Goal: Information Seeking & Learning: Learn about a topic

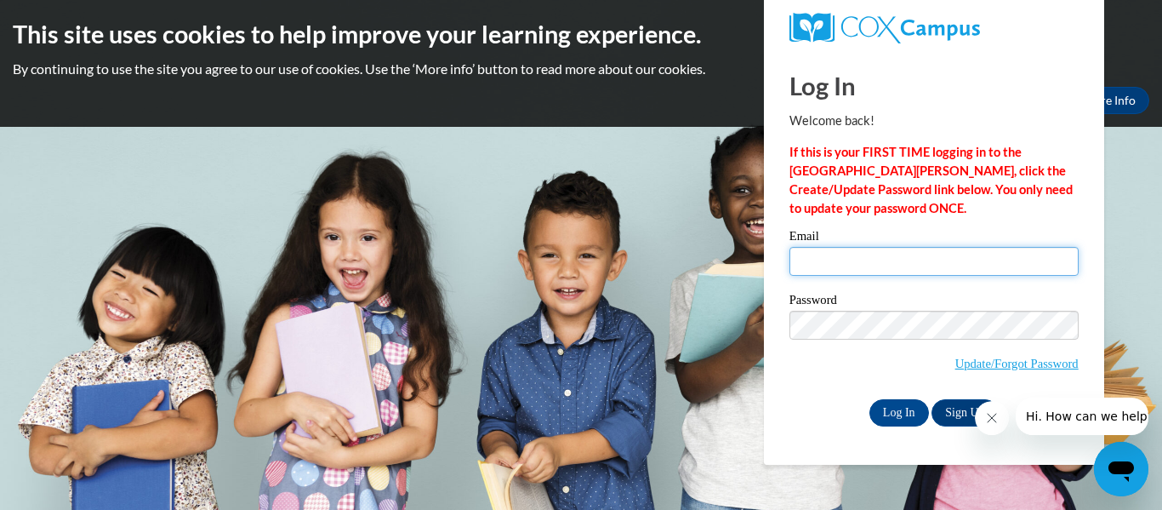
click at [848, 271] on input "Email" at bounding box center [934, 261] width 289 height 29
click at [992, 419] on icon "Close message from company" at bounding box center [992, 418] width 14 height 14
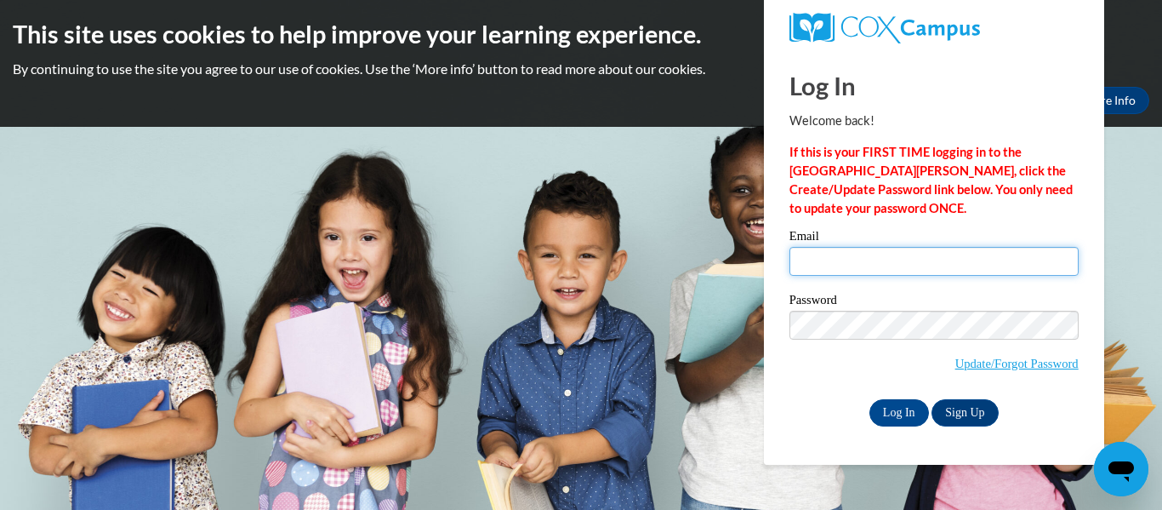
click at [806, 263] on input "Email" at bounding box center [934, 261] width 289 height 29
type input "gribblem@prescott.k12.wi.us"
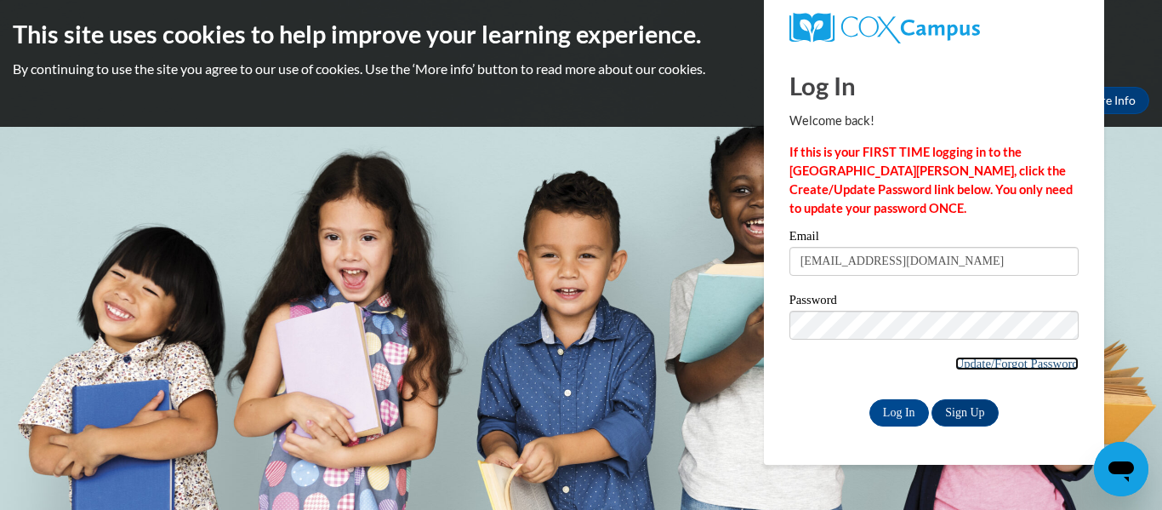
click at [1002, 366] on link "Update/Forgot Password" at bounding box center [1017, 364] width 123 height 14
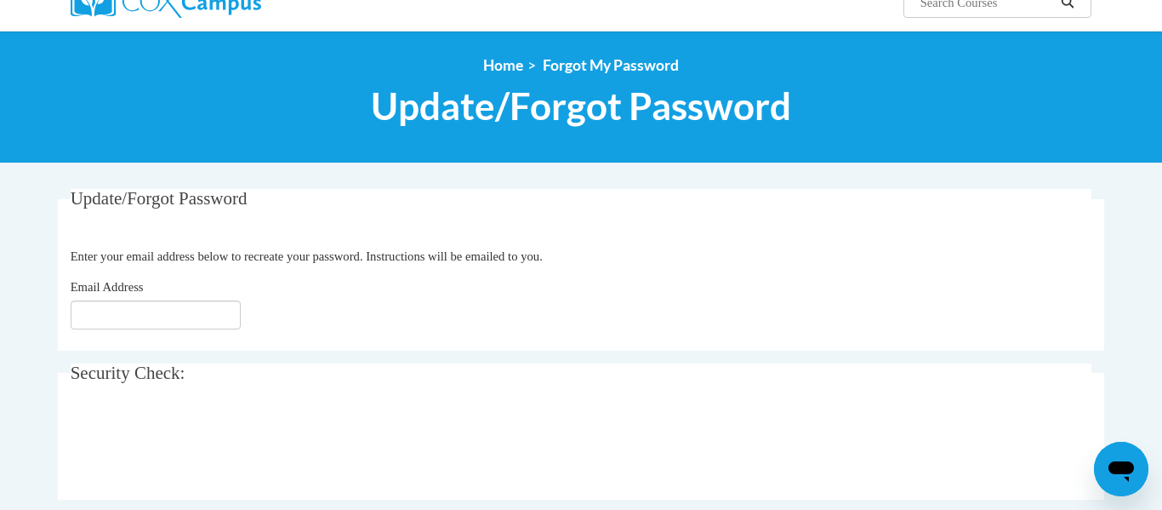
scroll to position [154, 0]
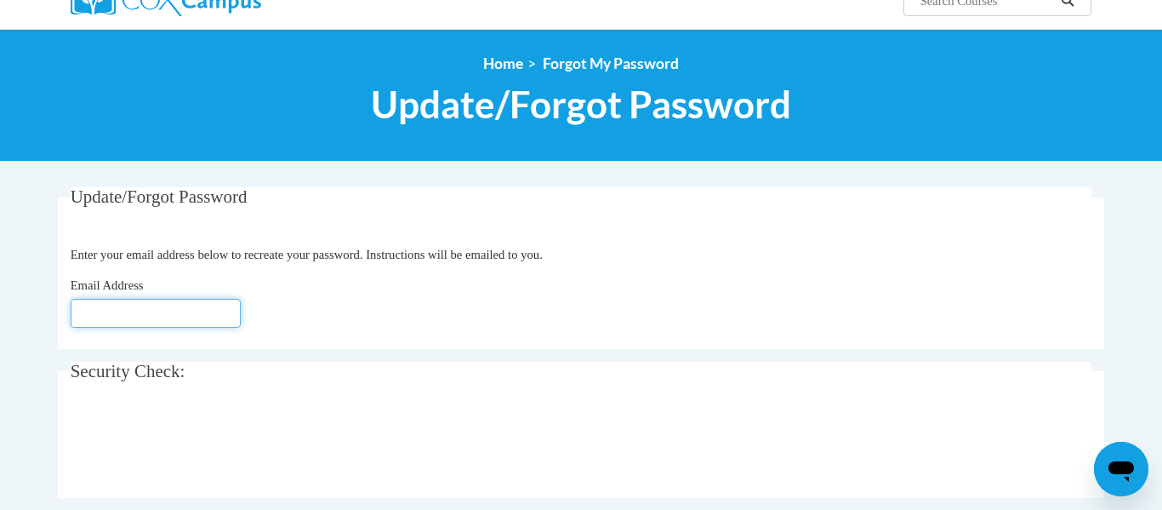
click at [115, 311] on input "Email Address" at bounding box center [156, 313] width 170 height 29
type input "[EMAIL_ADDRESS][DOMAIN_NAME]"
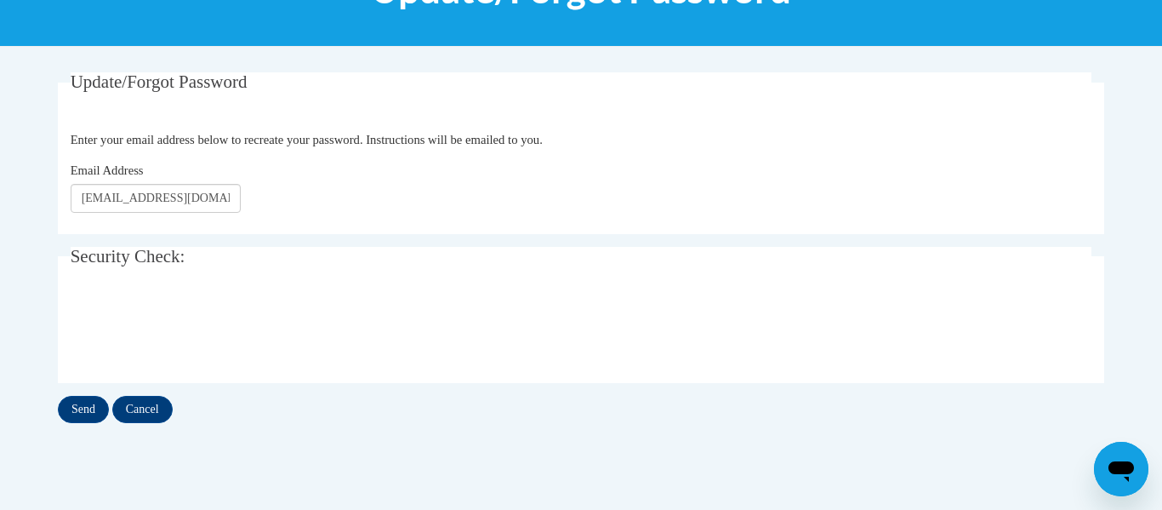
scroll to position [270, 0]
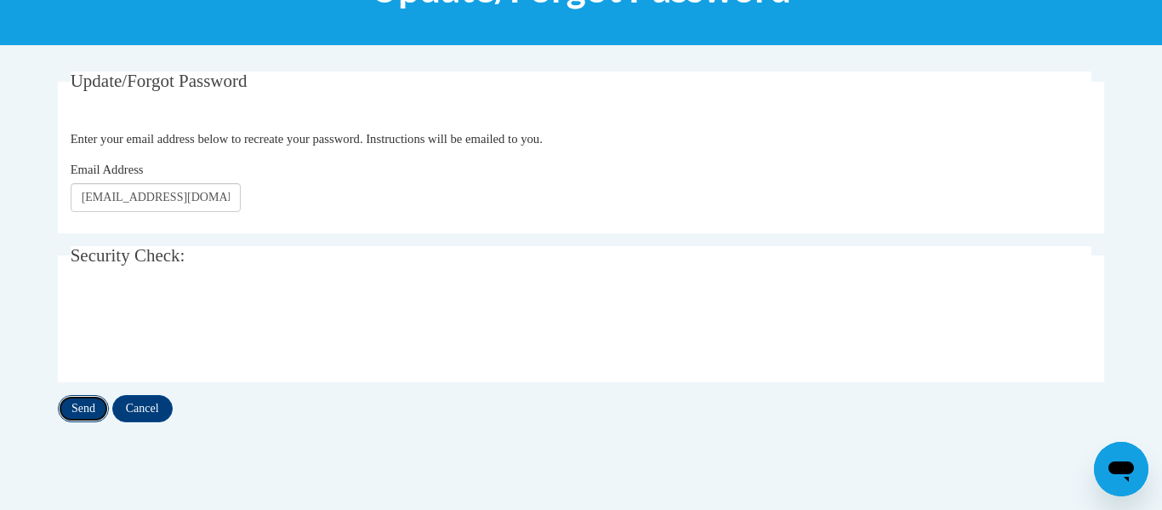
click at [87, 408] on input "Send" at bounding box center [83, 408] width 51 height 27
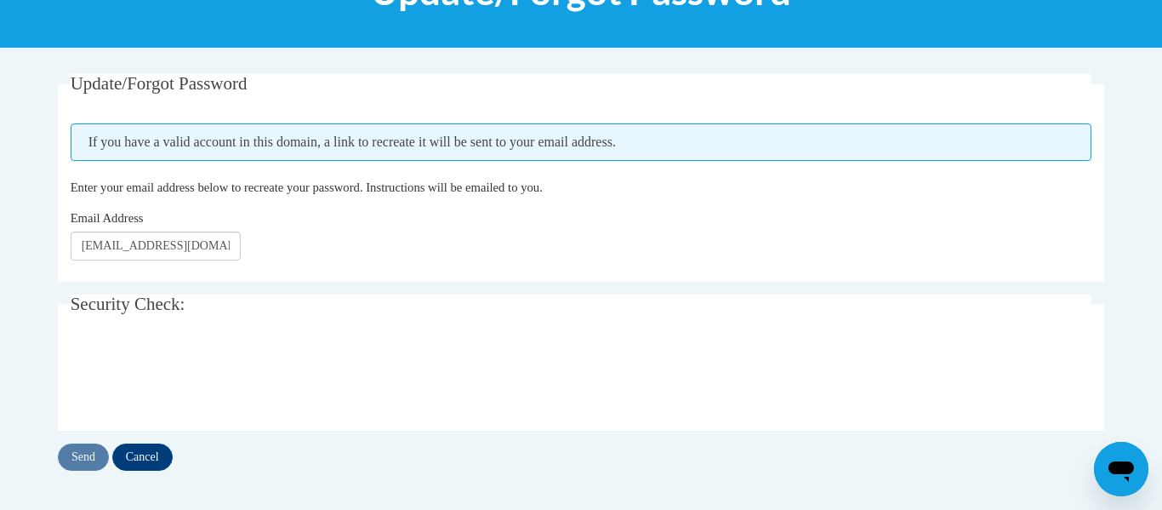
scroll to position [268, 0]
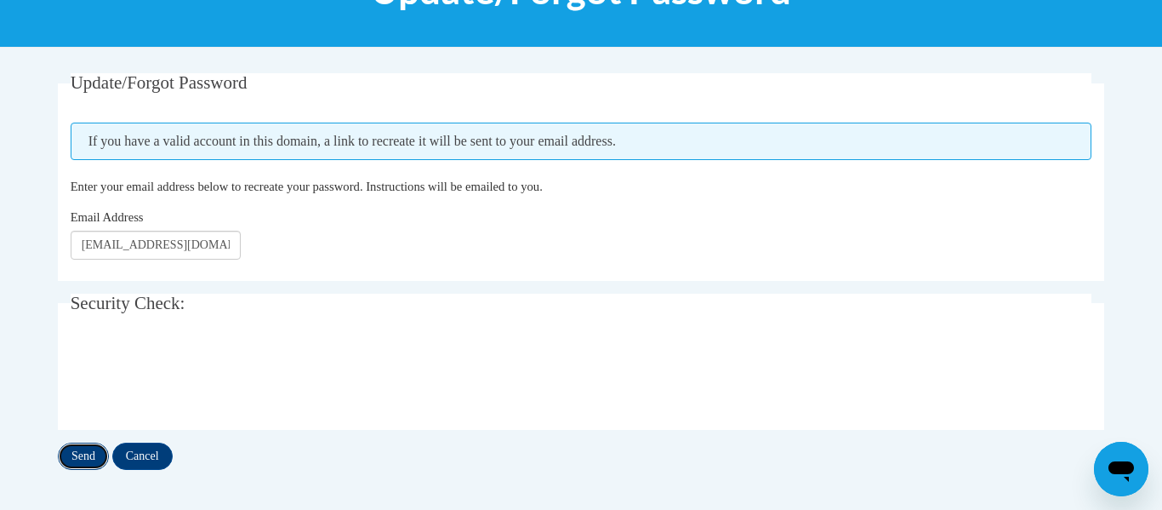
click at [89, 454] on input "Send" at bounding box center [83, 456] width 51 height 27
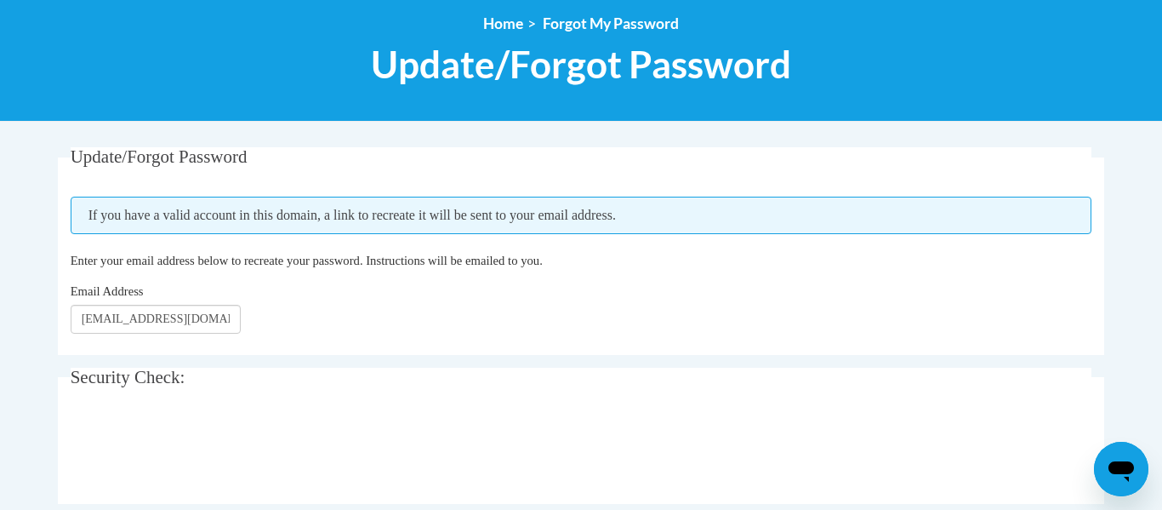
scroll to position [191, 0]
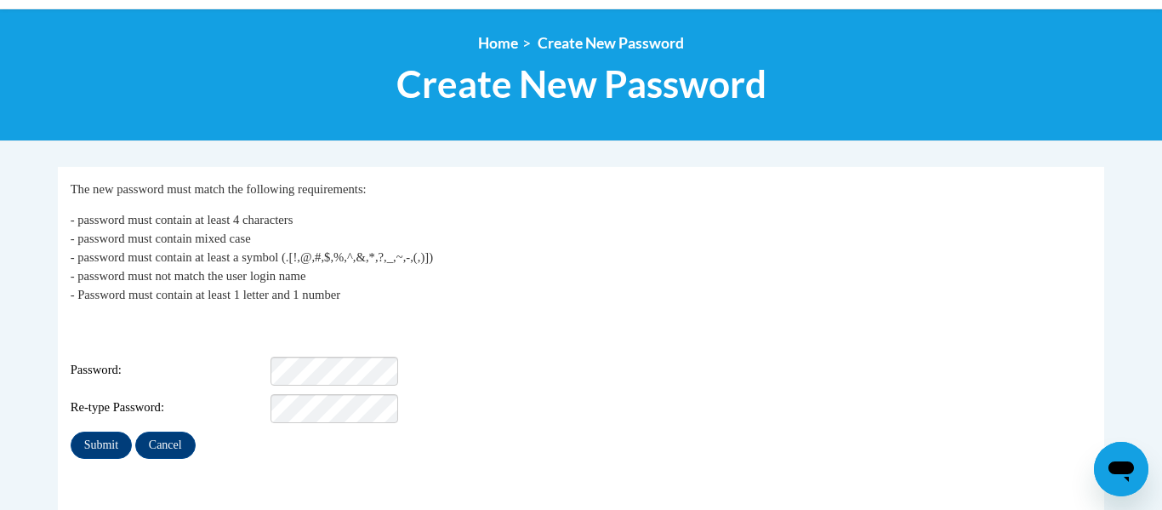
scroll to position [177, 0]
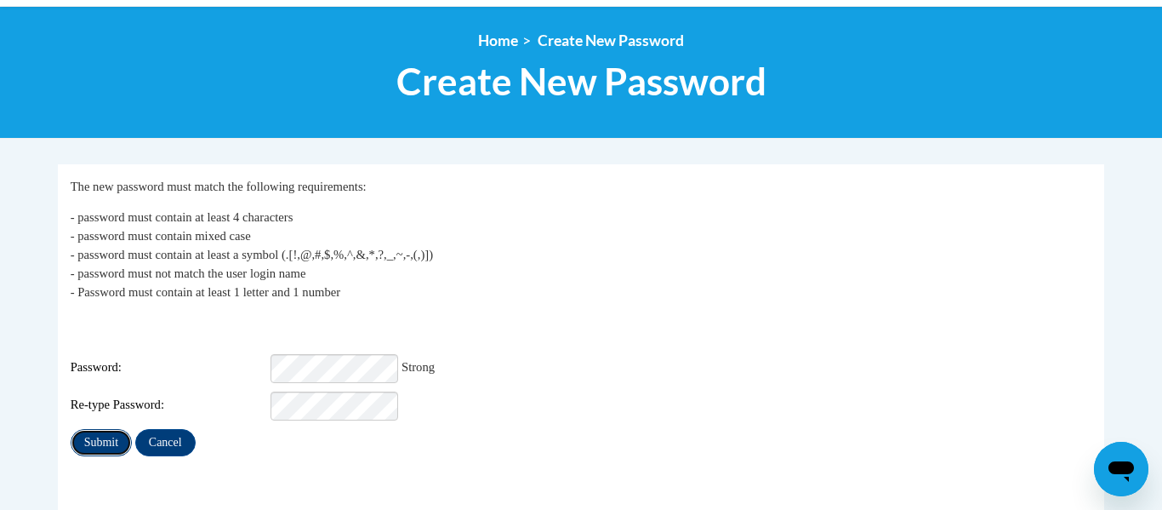
click at [87, 429] on input "Submit" at bounding box center [101, 442] width 61 height 27
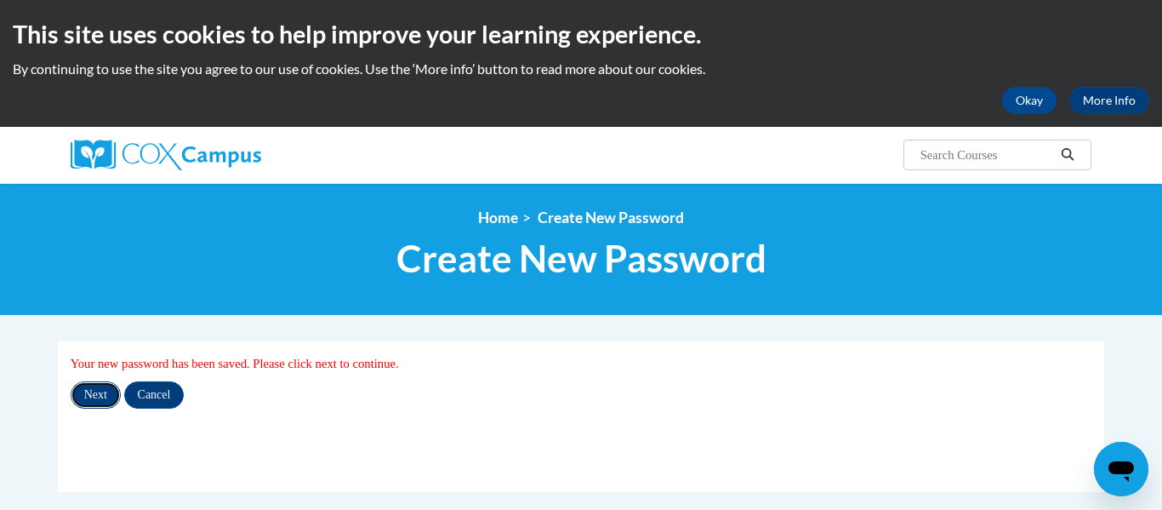
click at [98, 397] on input "Next" at bounding box center [96, 394] width 50 height 27
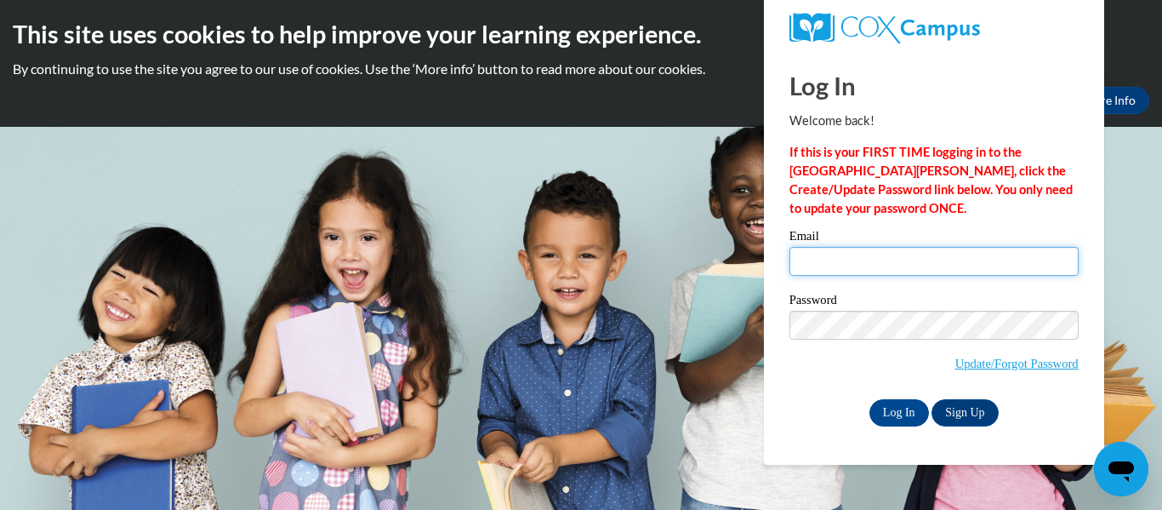
click at [841, 255] on input "Email" at bounding box center [934, 261] width 289 height 29
type input "gribblem@prescott.k12.wi.us"
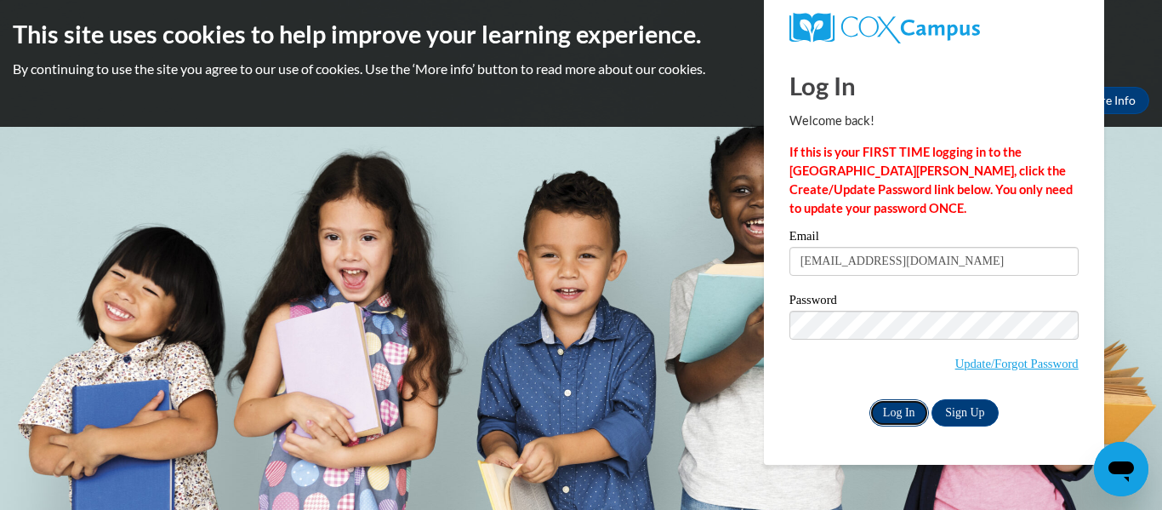
click at [909, 415] on input "Log In" at bounding box center [900, 412] width 60 height 27
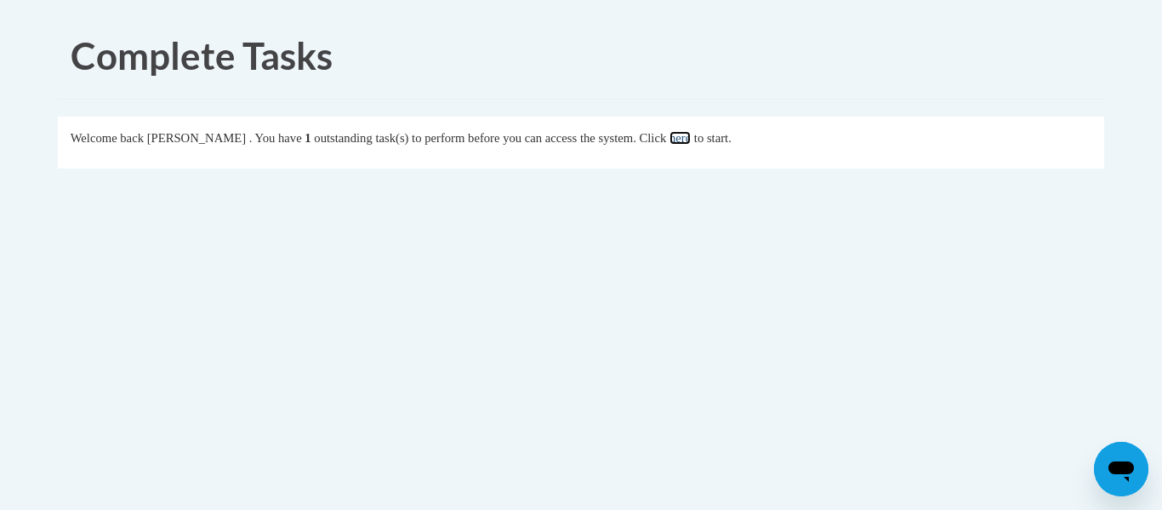
click at [691, 141] on link "here" at bounding box center [680, 138] width 21 height 14
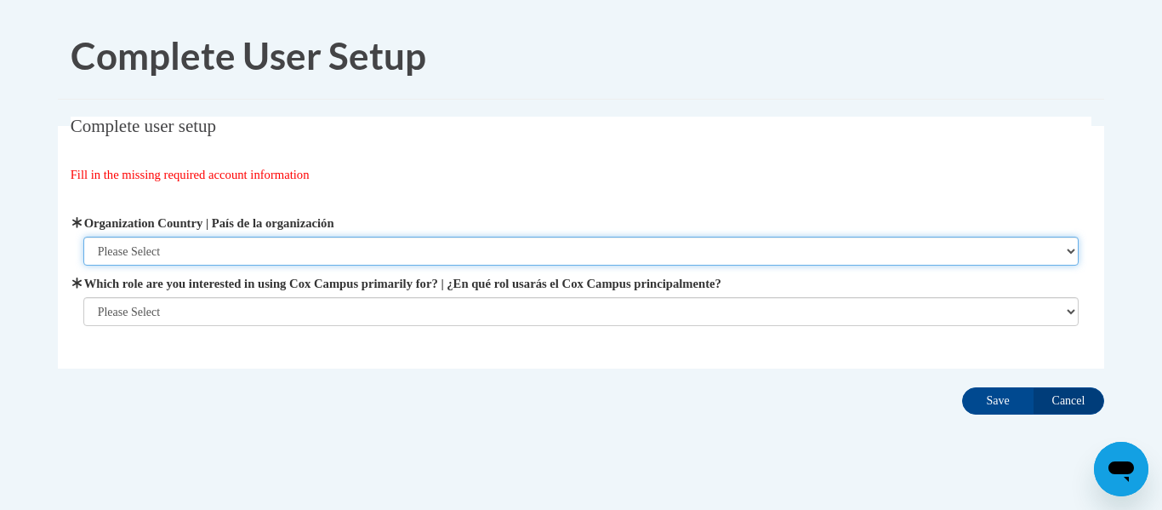
click at [159, 254] on select "Please Select United States | Estados Unidos Outside of the United States | Fue…" at bounding box center [581, 251] width 997 height 29
select select "ad49bcad-a171-4b2e-b99c-48b446064914"
click at [83, 237] on select "Please Select United States | Estados Unidos Outside of the United States | Fue…" at bounding box center [581, 251] width 997 height 29
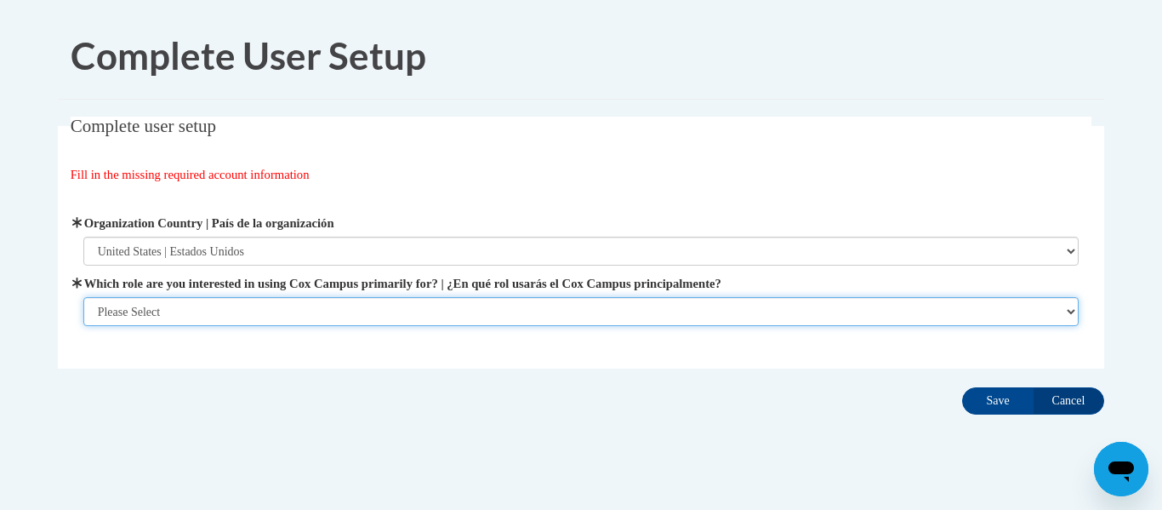
click at [146, 309] on select "Please Select College/University | Colegio/Universidad Community/Nonprofit Part…" at bounding box center [581, 311] width 997 height 29
select select "fbf2d438-af2f-41f8-98f1-81c410e29de3"
click at [83, 297] on select "Please Select College/University | Colegio/Universidad Community/Nonprofit Part…" at bounding box center [581, 311] width 997 height 29
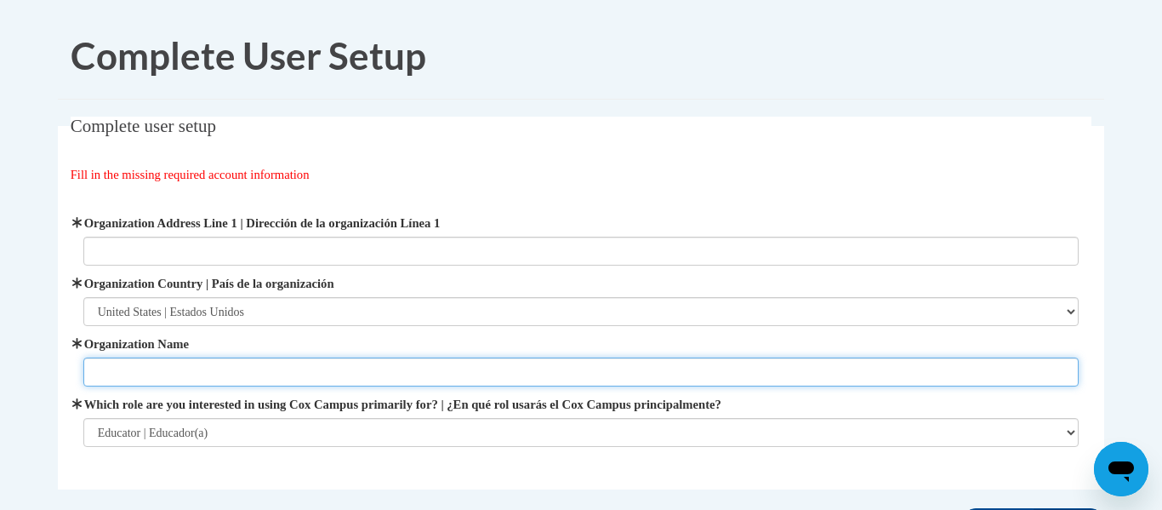
click at [116, 374] on input "Organization Name" at bounding box center [581, 371] width 997 height 29
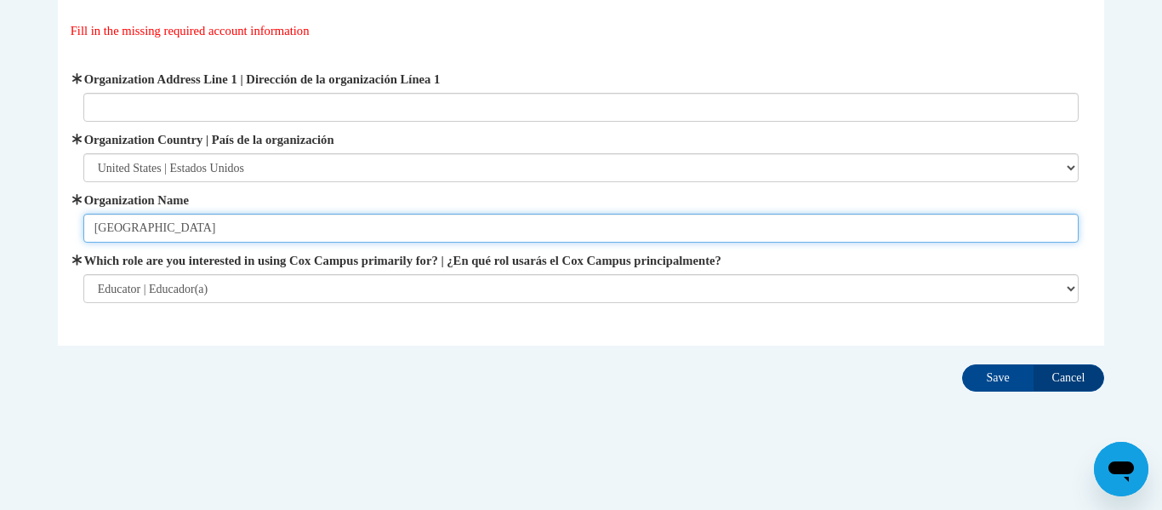
scroll to position [146, 0]
type input "Prescott School District"
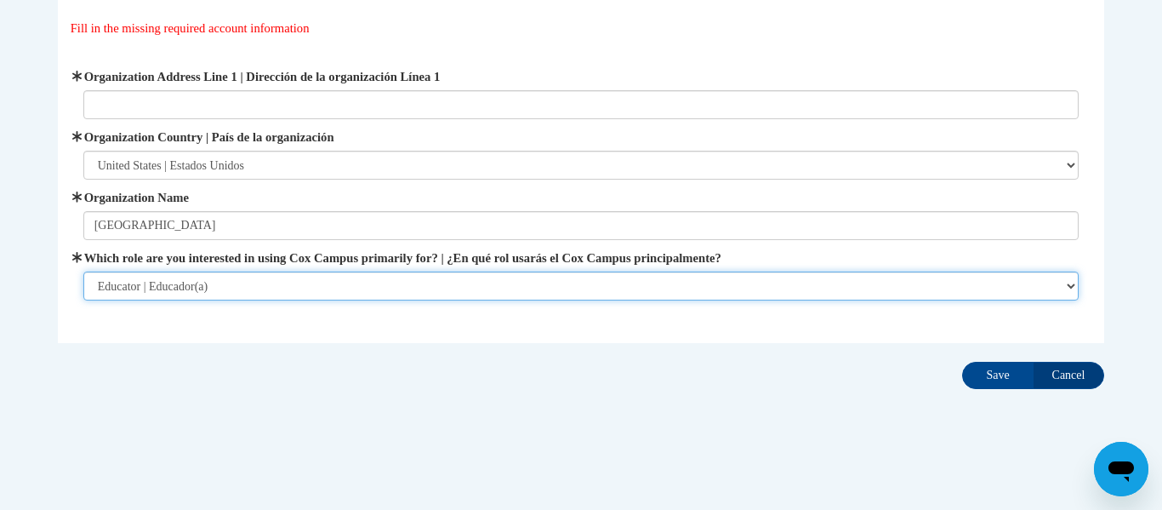
click at [587, 288] on select "Please Select College/University | Colegio/Universidad Community/Nonprofit Part…" at bounding box center [581, 285] width 997 height 29
click at [83, 271] on select "Please Select College/University | Colegio/Universidad Community/Nonprofit Part…" at bounding box center [581, 285] width 997 height 29
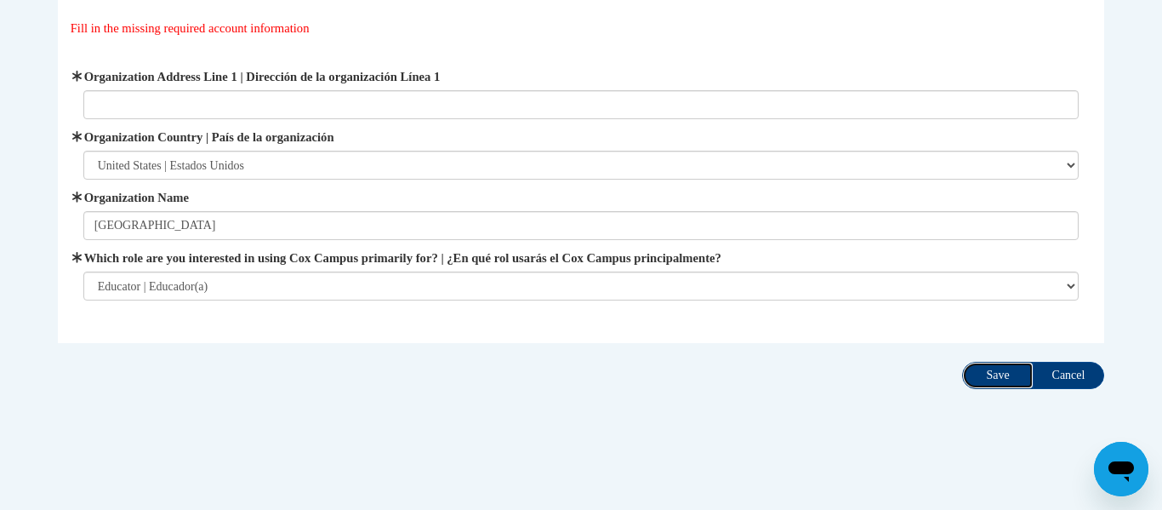
click at [1001, 385] on input "Save" at bounding box center [997, 375] width 71 height 27
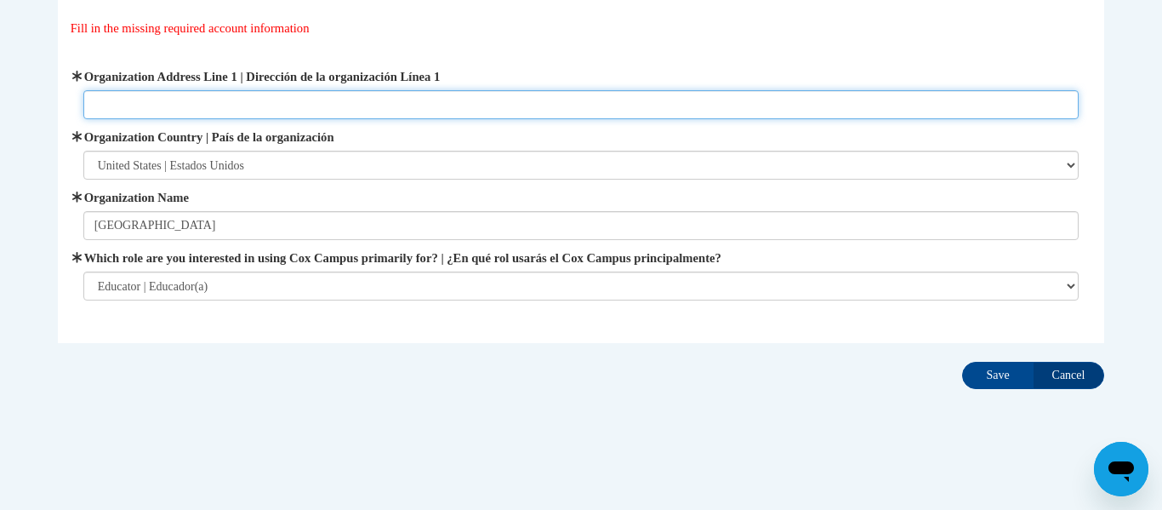
click at [129, 108] on input "Organization Address Line 1 | Dirección de la organización Línea 1" at bounding box center [581, 104] width 997 height 29
type input "505 Campbell Street N, Prescott, WI 54021"
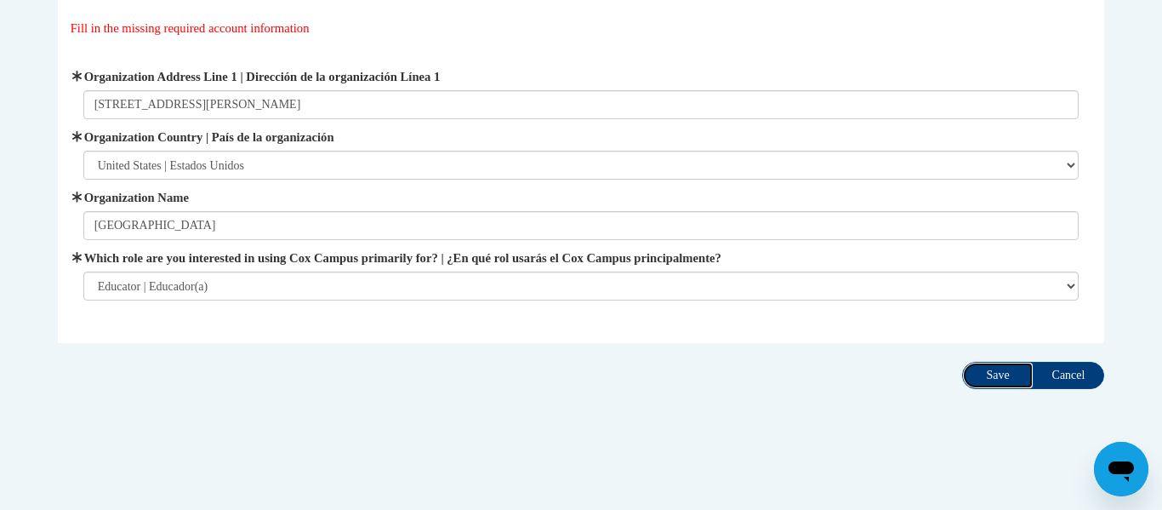
click at [980, 374] on input "Save" at bounding box center [997, 375] width 71 height 27
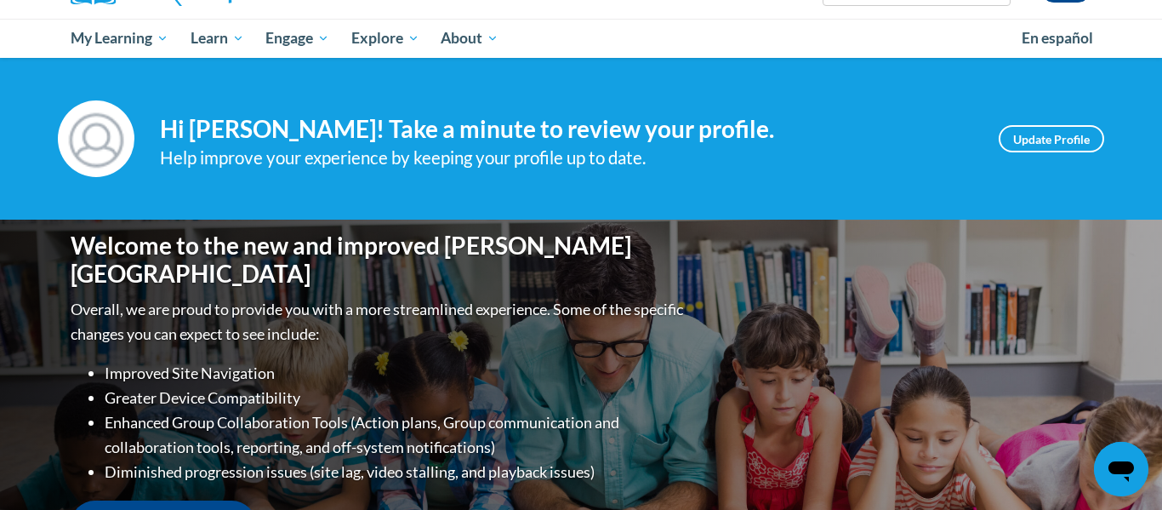
scroll to position [160, 0]
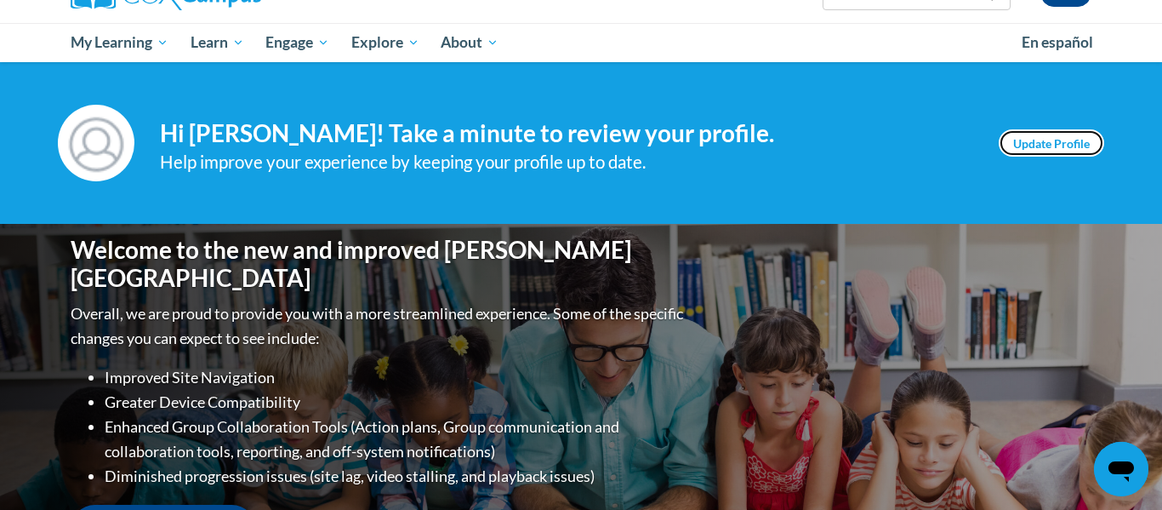
click at [1054, 144] on link "Update Profile" at bounding box center [1052, 142] width 106 height 27
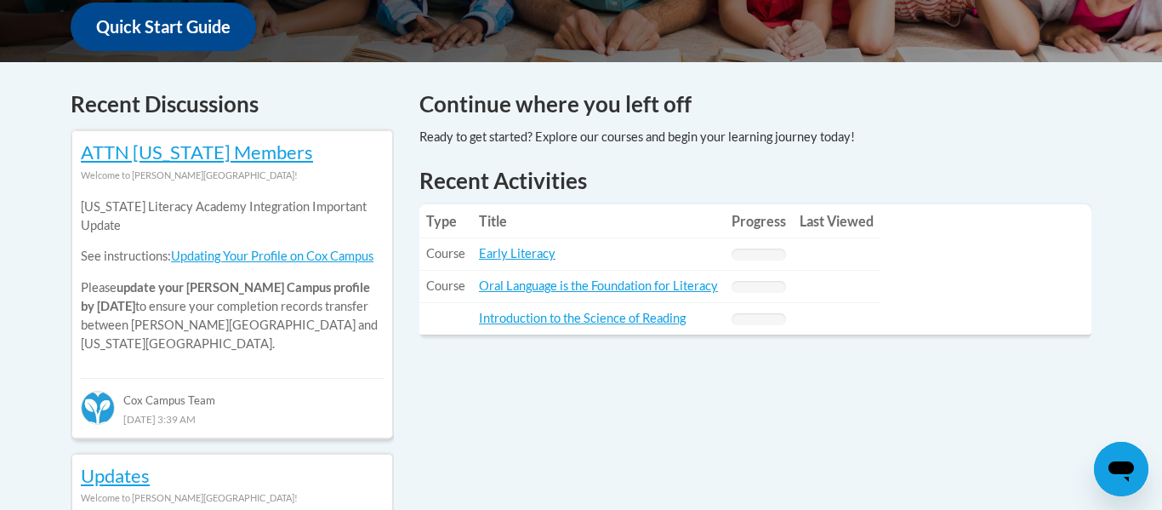
scroll to position [660, 0]
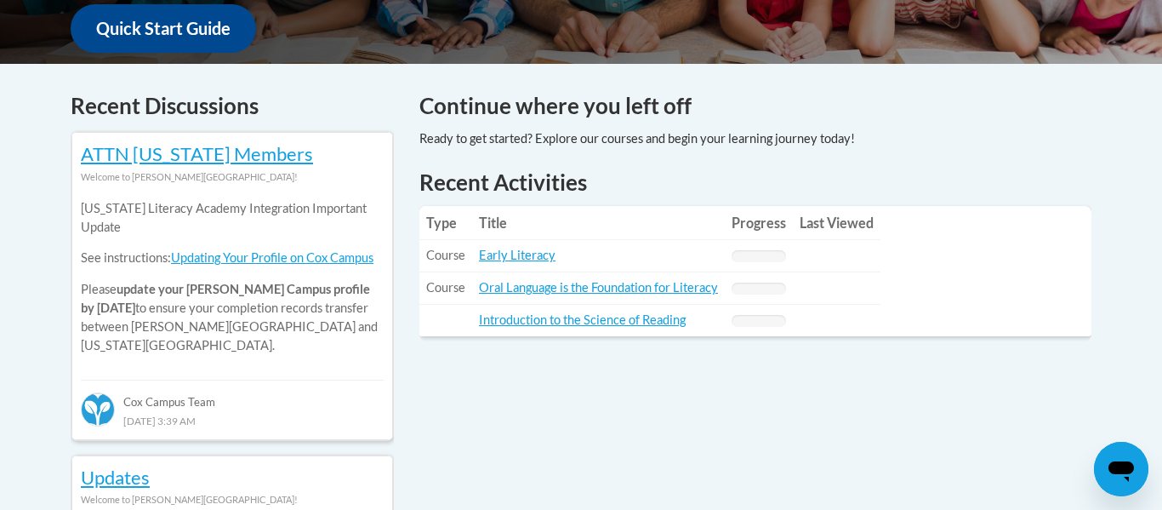
click at [458, 312] on td "Type:" at bounding box center [446, 320] width 53 height 31
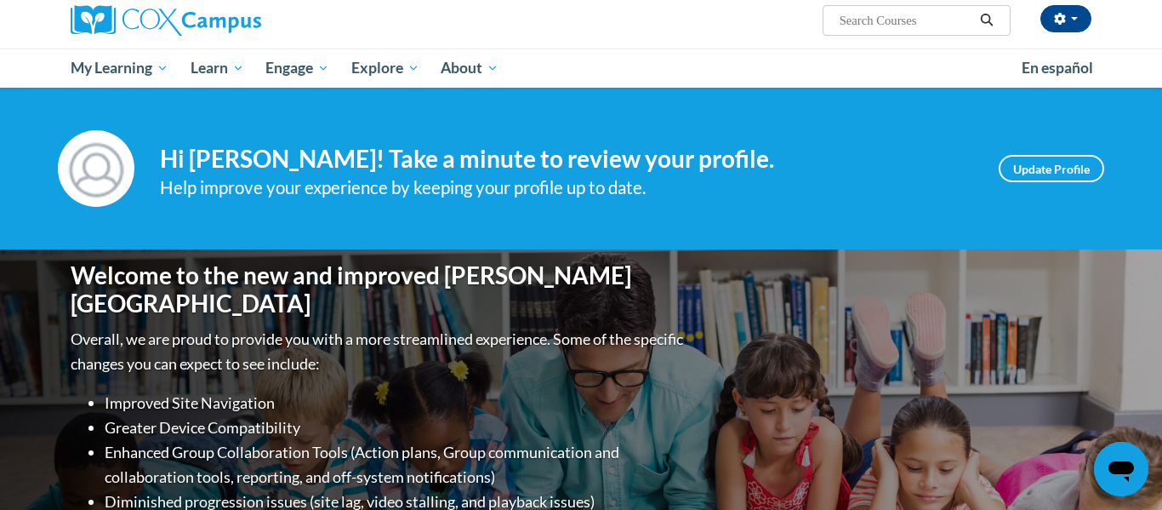
scroll to position [132, 0]
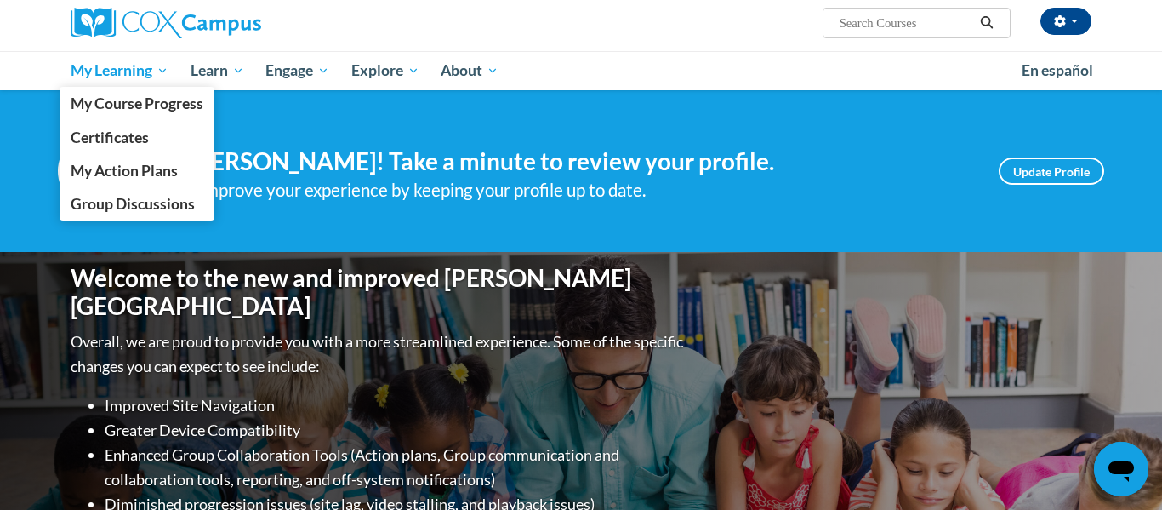
click at [156, 74] on span "My Learning" at bounding box center [120, 70] width 98 height 20
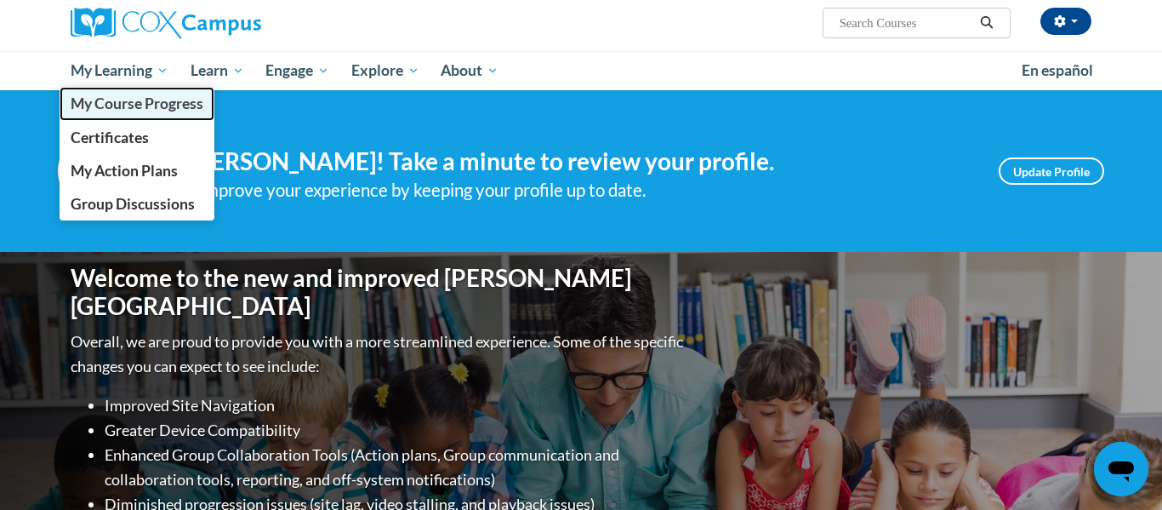
click at [154, 103] on span "My Course Progress" at bounding box center [137, 103] width 133 height 18
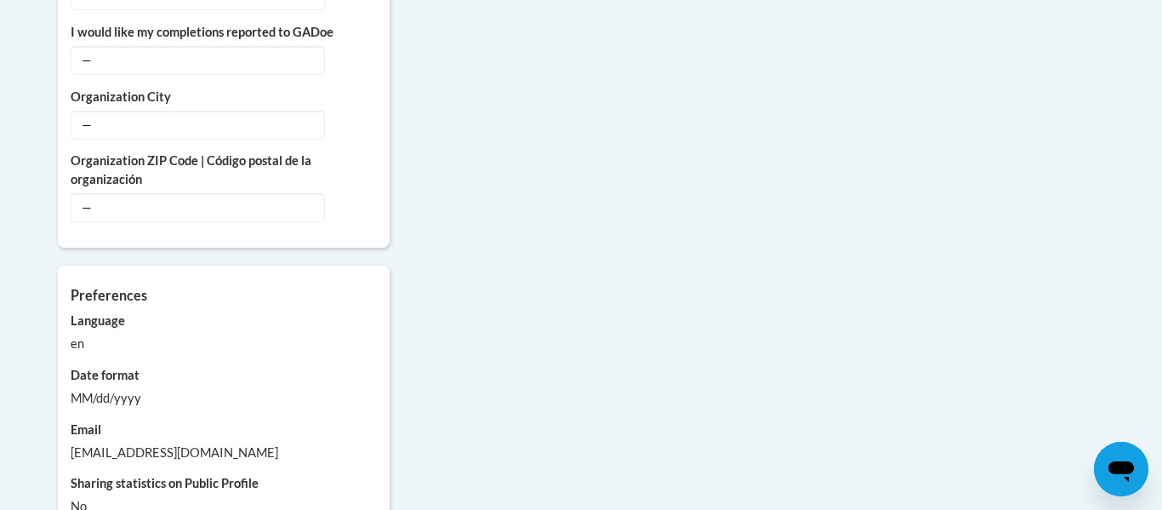
scroll to position [1465, 0]
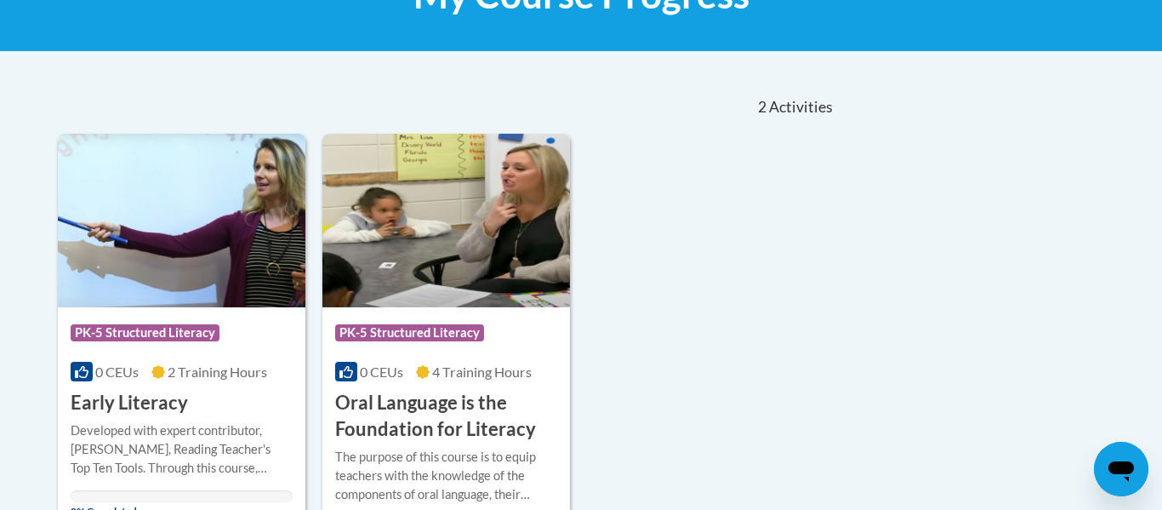
scroll to position [304, 0]
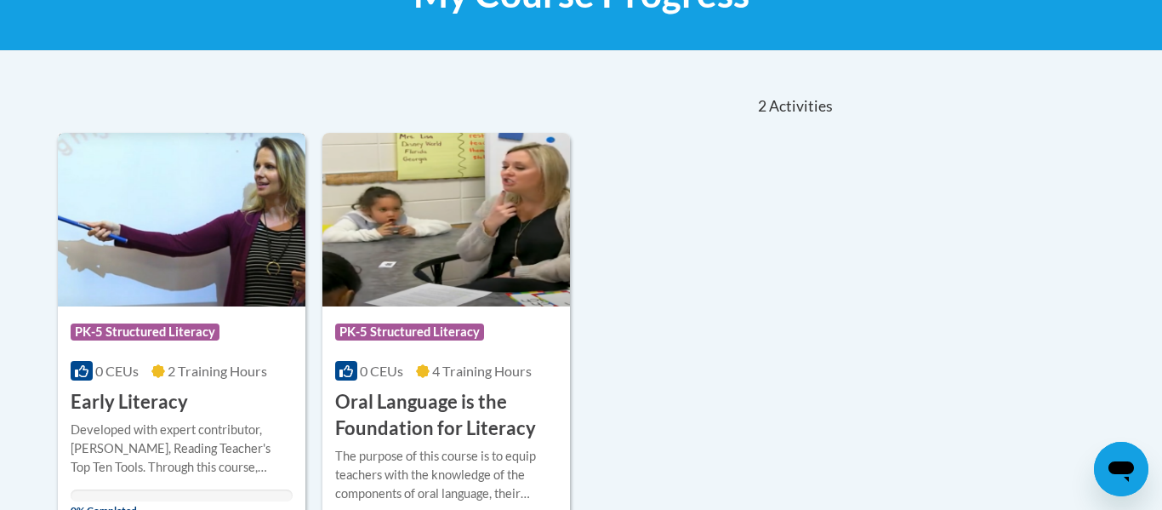
click at [132, 401] on h3 "Early Literacy" at bounding box center [129, 402] width 117 height 26
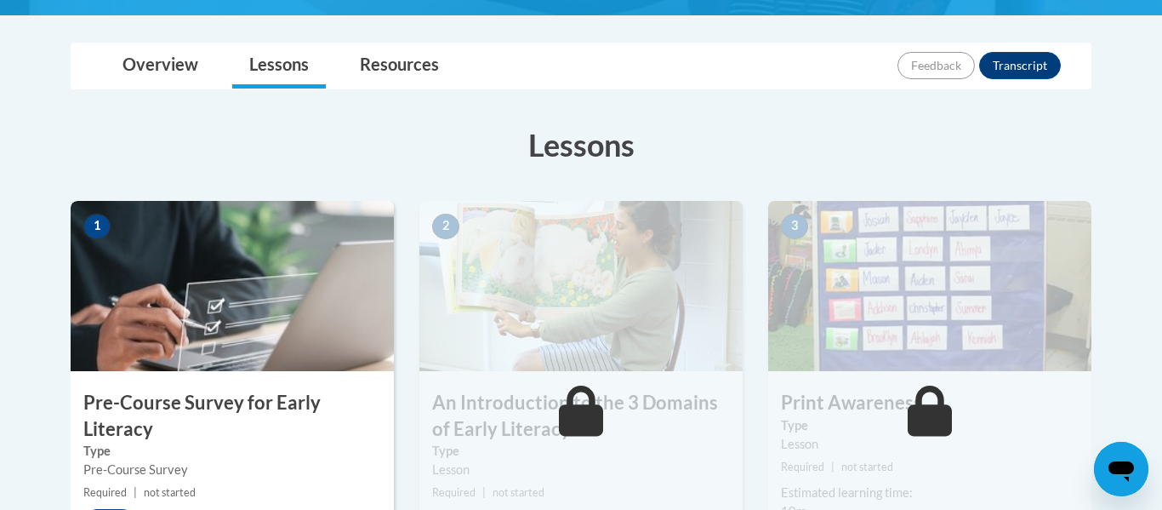
scroll to position [401, 0]
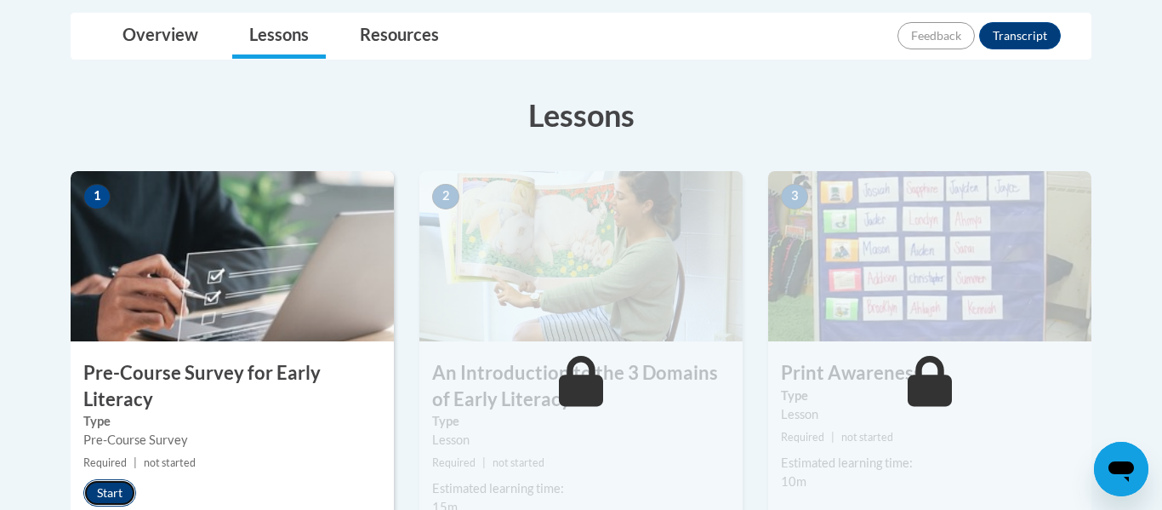
click at [114, 491] on button "Start" at bounding box center [109, 492] width 53 height 27
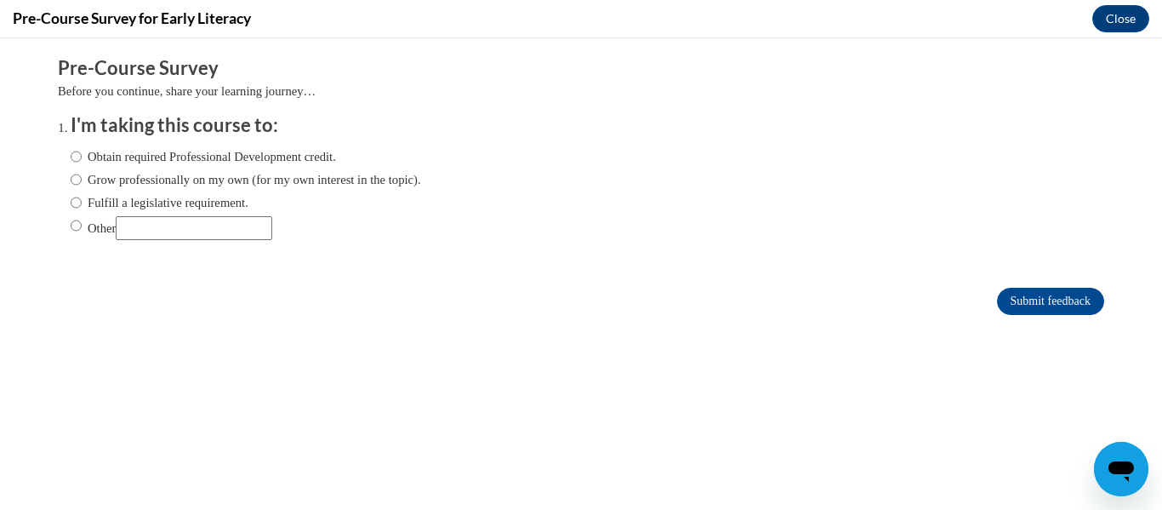
scroll to position [0, 0]
click at [76, 202] on input "Fulfill a legislative requirement." at bounding box center [76, 202] width 11 height 19
radio input "true"
click at [1039, 296] on input "Submit feedback" at bounding box center [1050, 301] width 107 height 27
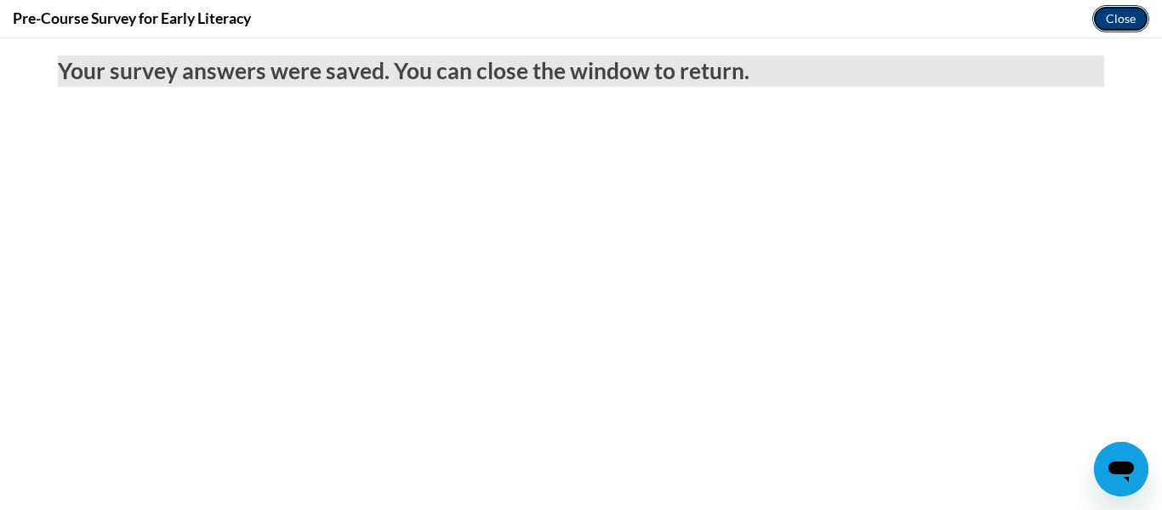
click at [1128, 20] on button "Close" at bounding box center [1121, 18] width 57 height 27
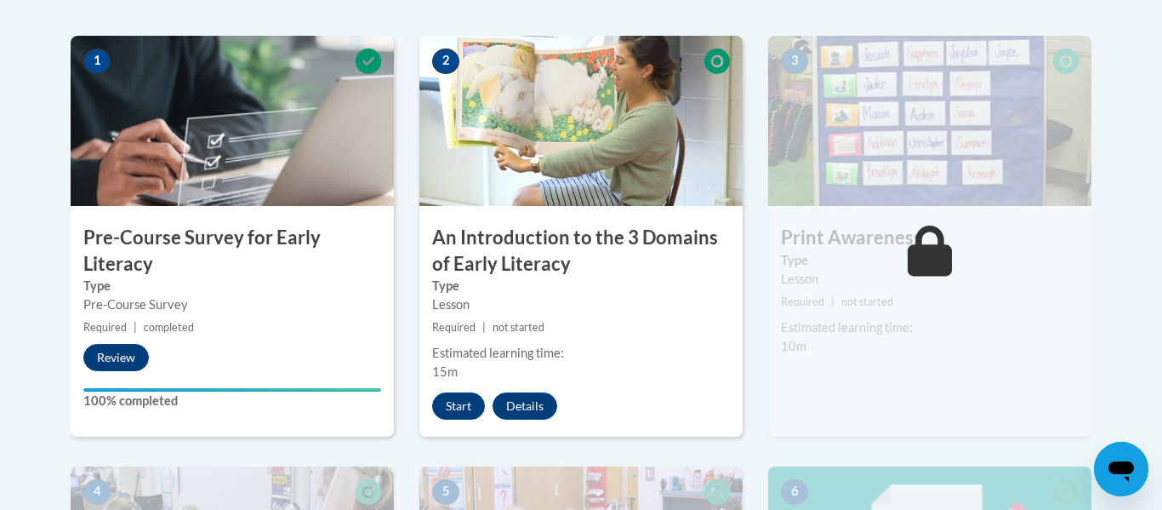
scroll to position [540, 0]
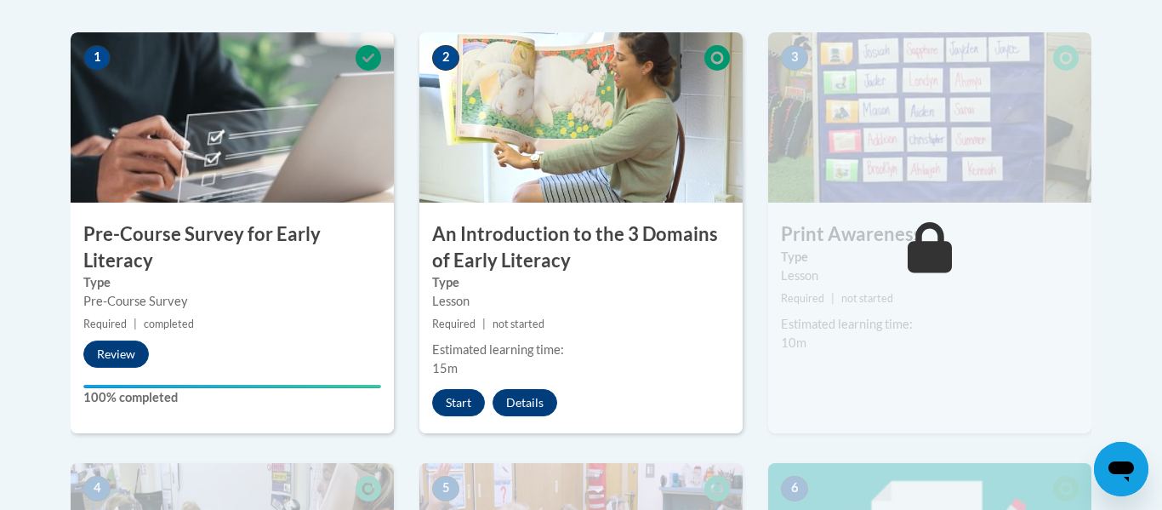
click at [505, 265] on h3 "An Introduction to the 3 Domains of Early Literacy" at bounding box center [581, 247] width 323 height 53
click at [461, 407] on button "Start" at bounding box center [458, 402] width 53 height 27
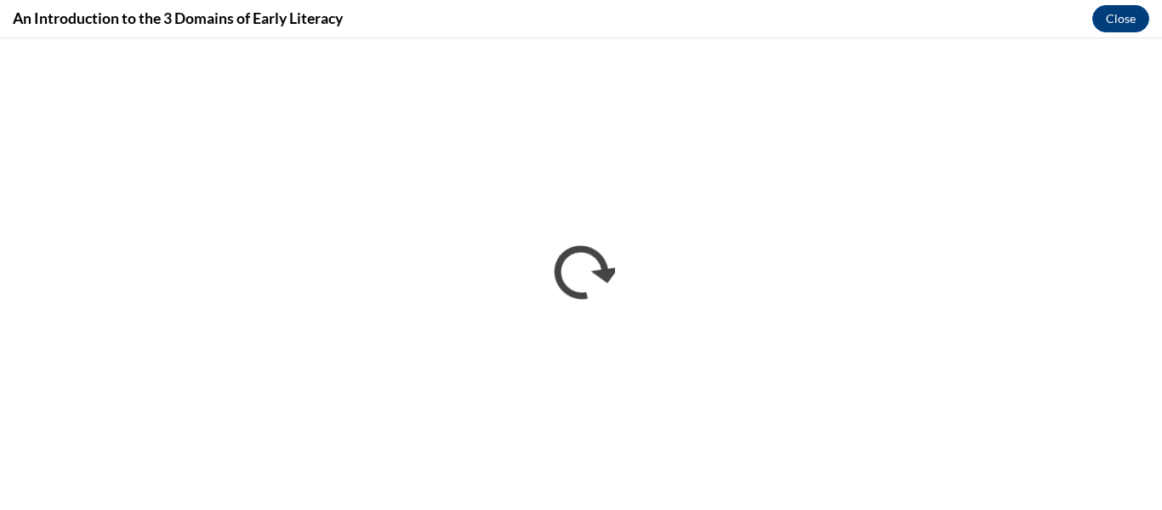
scroll to position [0, 0]
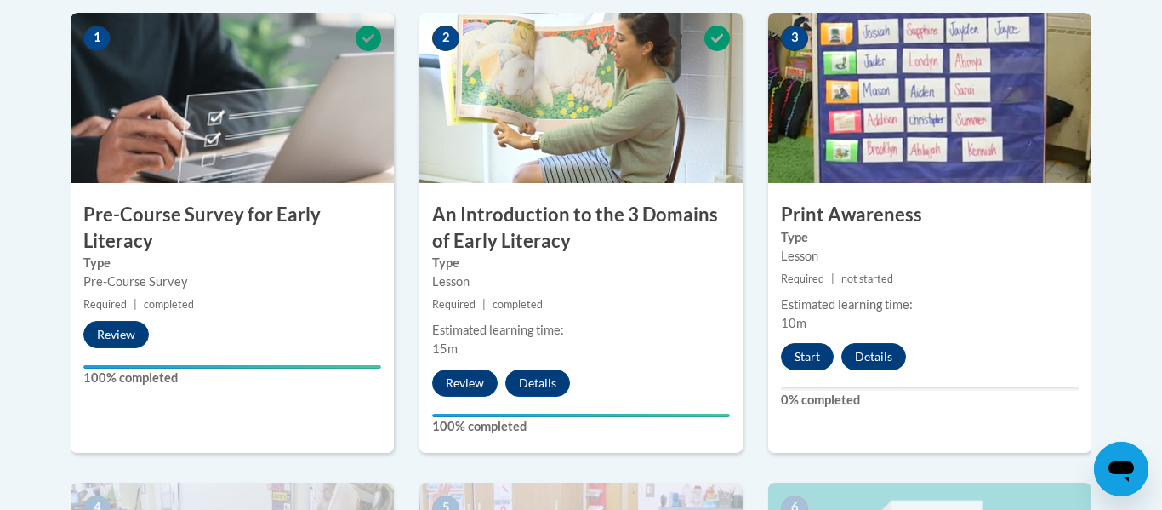
scroll to position [562, 0]
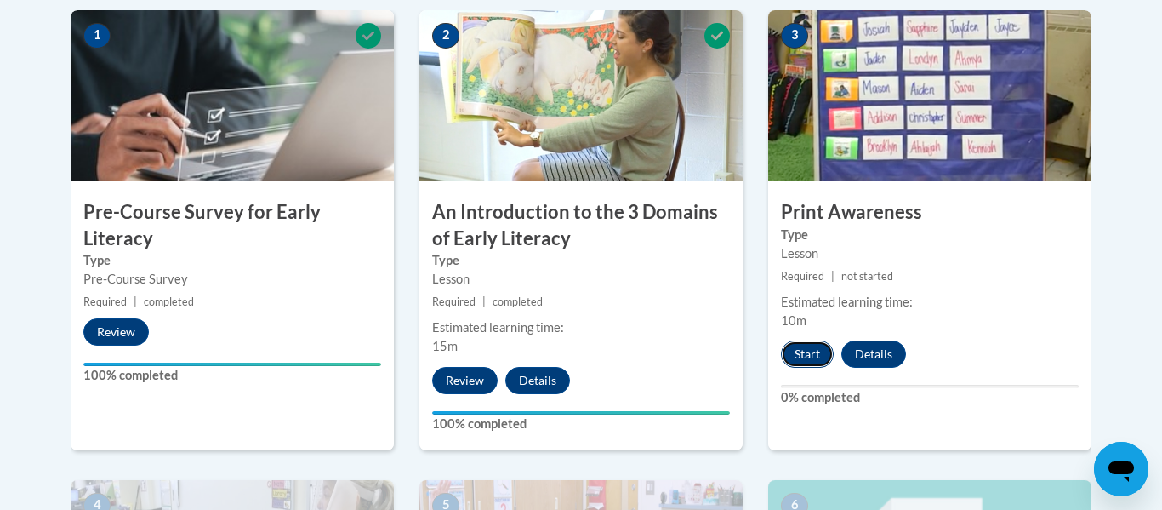
click at [813, 355] on button "Start" at bounding box center [807, 353] width 53 height 27
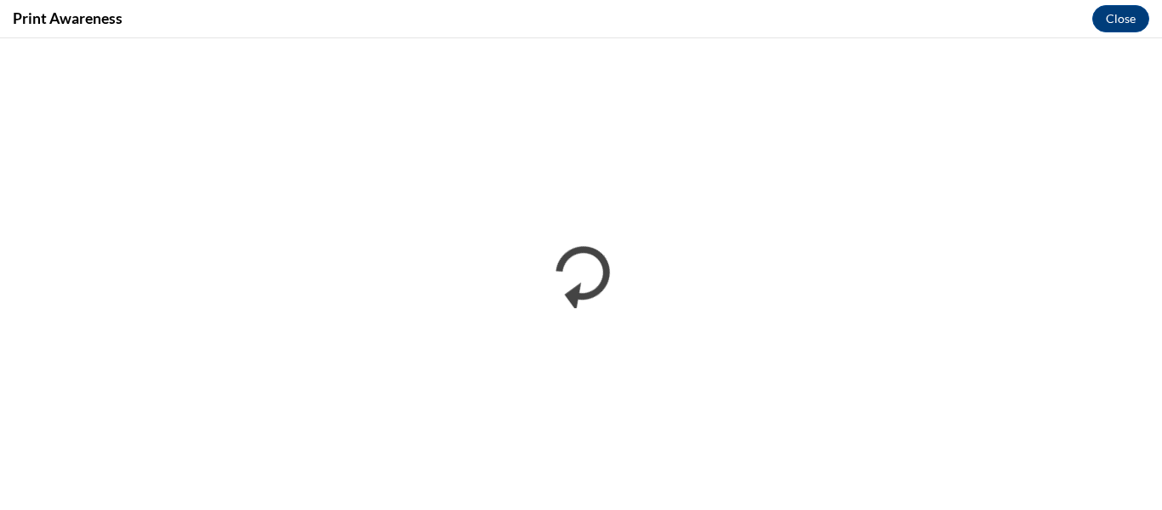
scroll to position [0, 0]
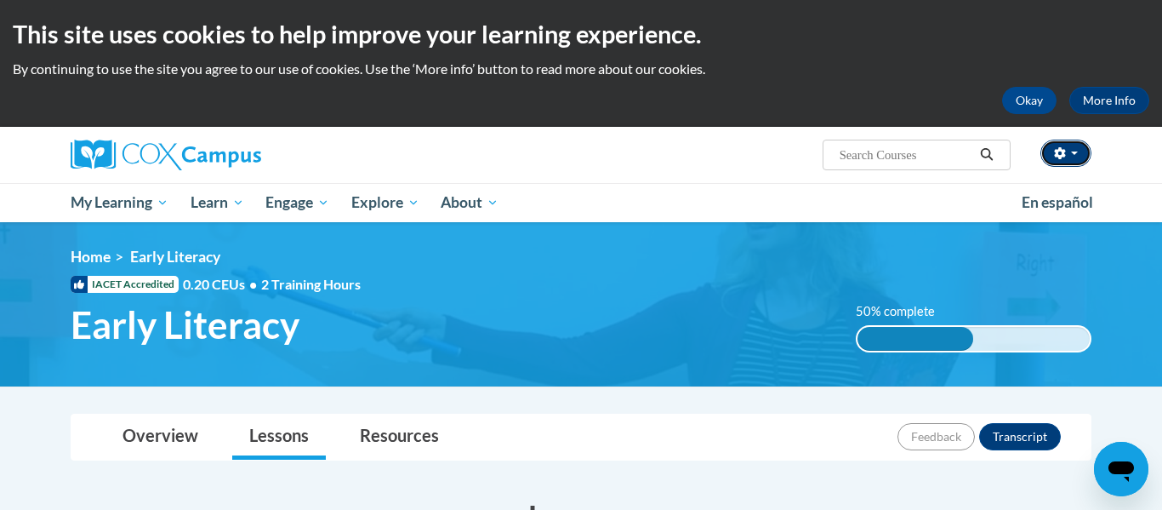
click at [1072, 151] on span "button" at bounding box center [1074, 152] width 7 height 3
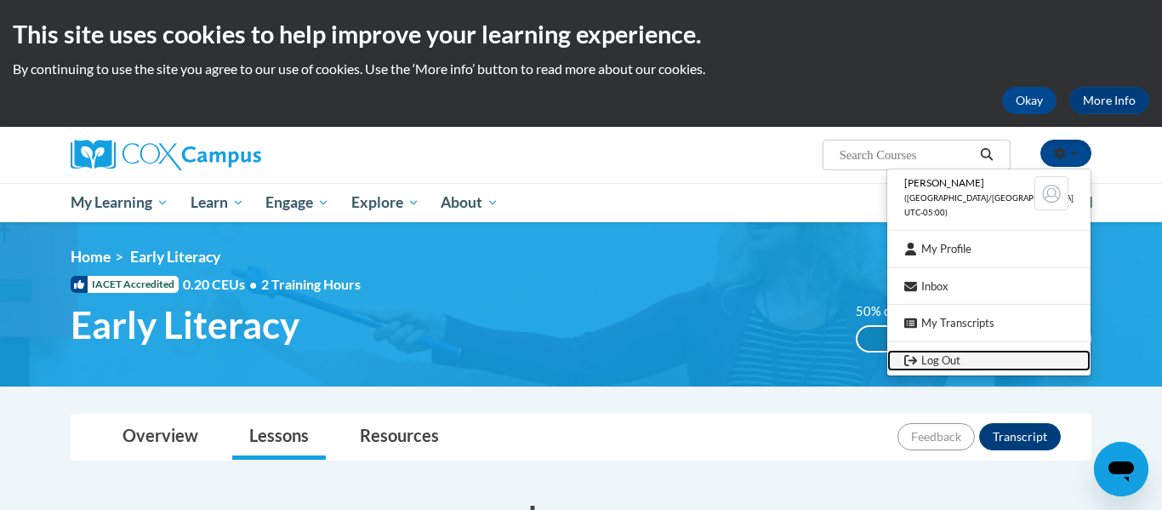
click at [974, 362] on link "Log Out" at bounding box center [989, 360] width 203 height 21
